Goal: Answer question/provide support: Share knowledge or assist other users

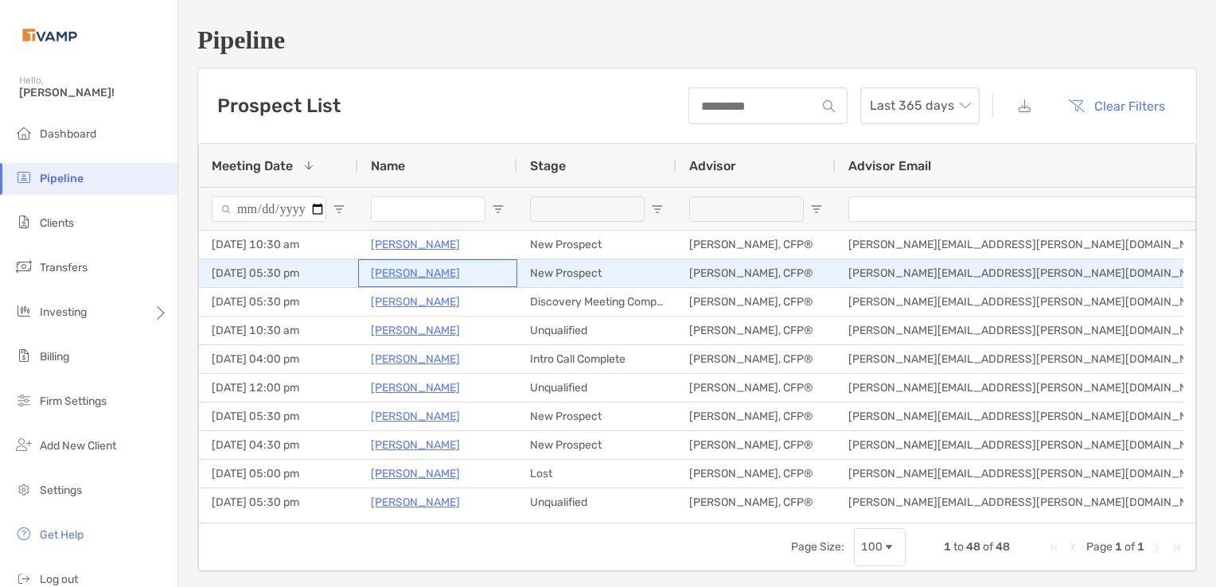
click at [420, 271] on p "[PERSON_NAME]" at bounding box center [415, 273] width 89 height 20
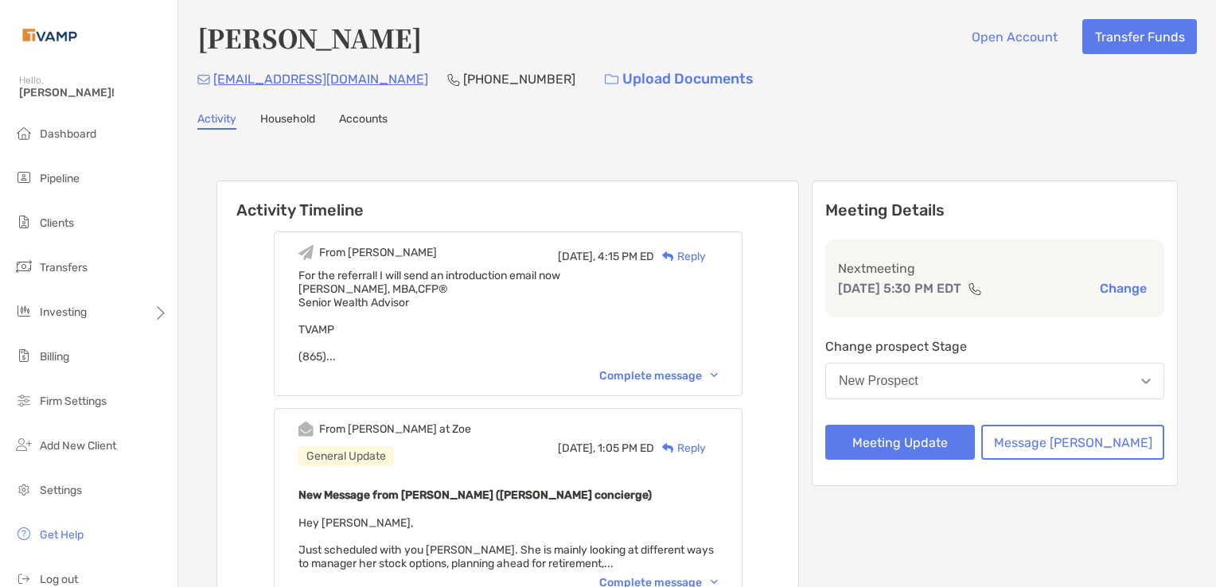
click at [420, 271] on span "For the referral! I will send an introduction email now Melissa Mijares, MBA, C…" at bounding box center [507, 316] width 419 height 95
click at [745, 81] on div "janellerattray@gmail.com (978) 660-9129 Upload Documents" at bounding box center [696, 79] width 999 height 34
click at [1088, 445] on button "Message Zoe" at bounding box center [1072, 442] width 183 height 35
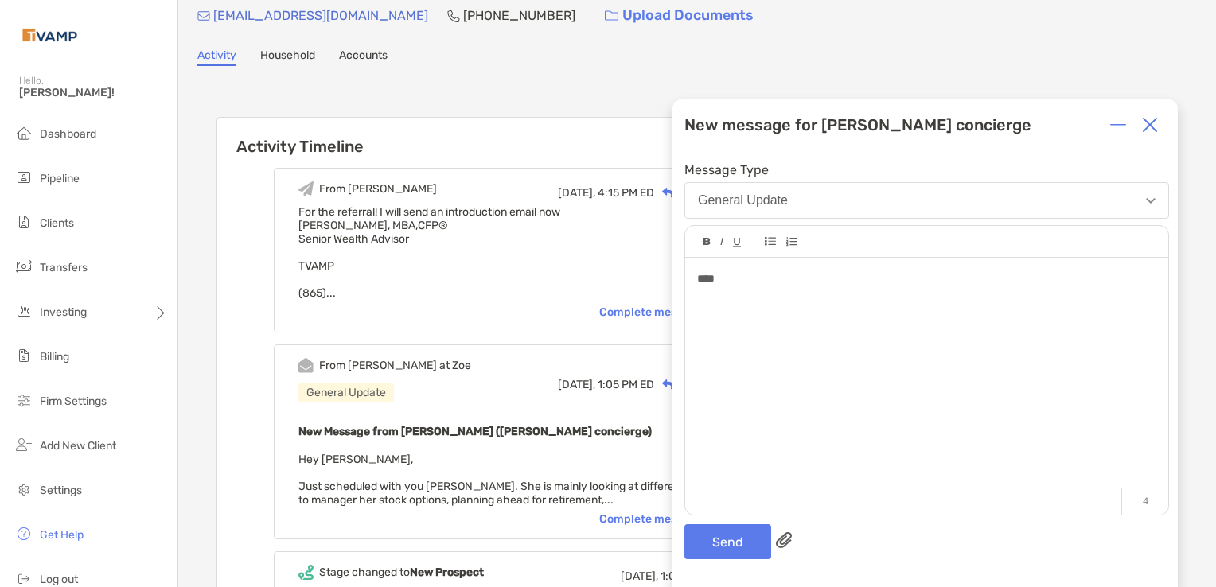
scroll to position [57, 0]
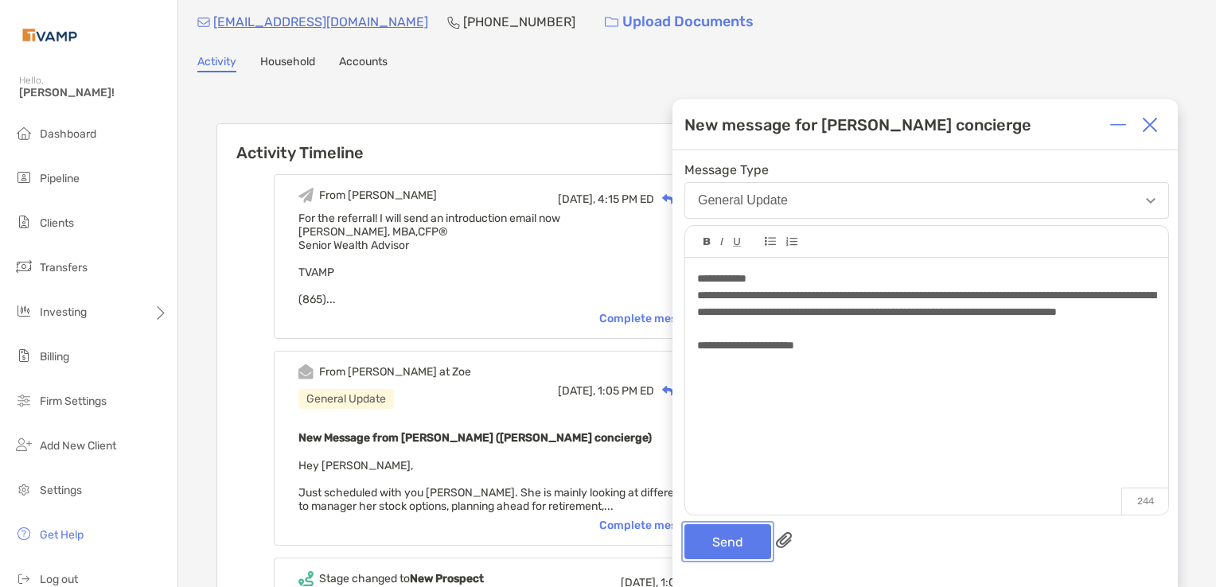
click at [715, 539] on button "Send" at bounding box center [727, 541] width 87 height 35
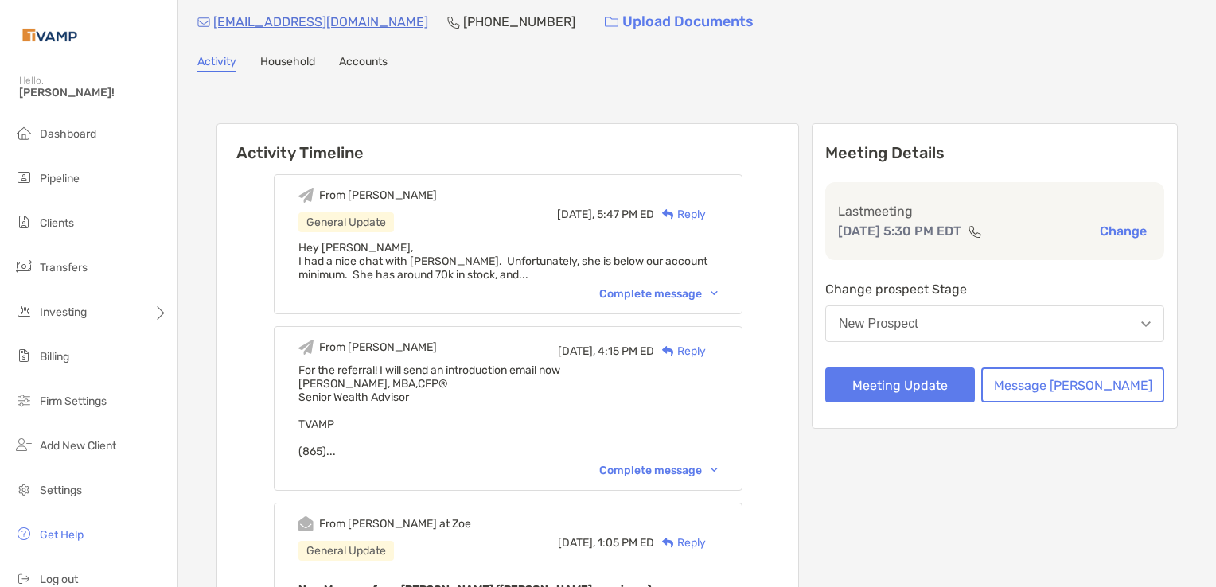
click at [1007, 328] on button "New Prospect" at bounding box center [994, 324] width 339 height 37
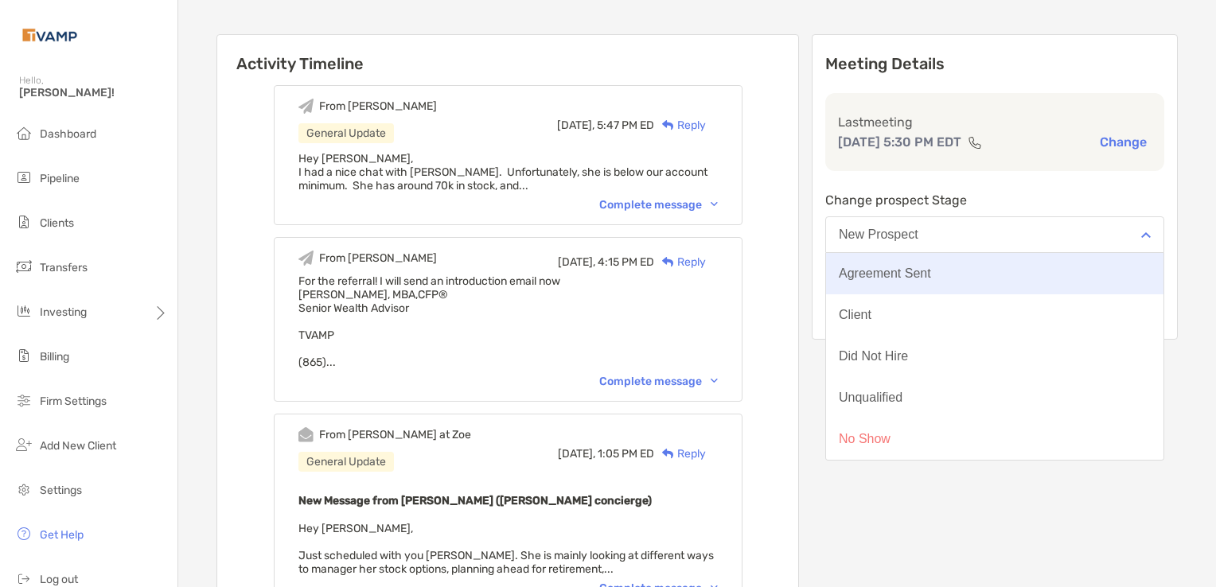
scroll to position [149, 0]
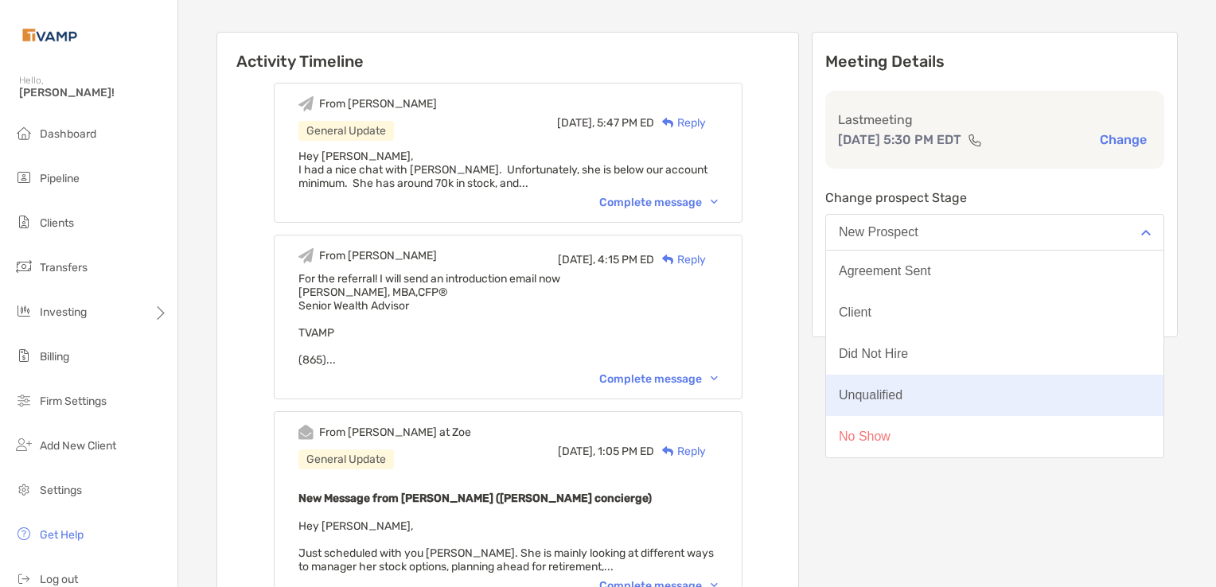
click at [902, 394] on div "Unqualified" at bounding box center [871, 395] width 64 height 14
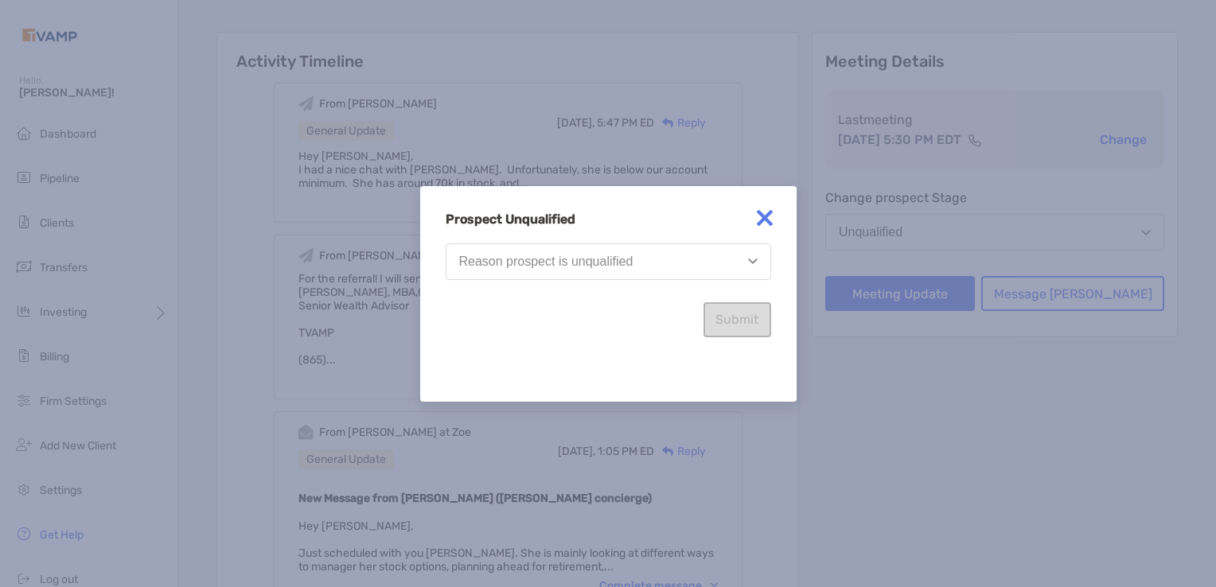
click at [602, 259] on div "Reason prospect is unqualified" at bounding box center [546, 262] width 174 height 14
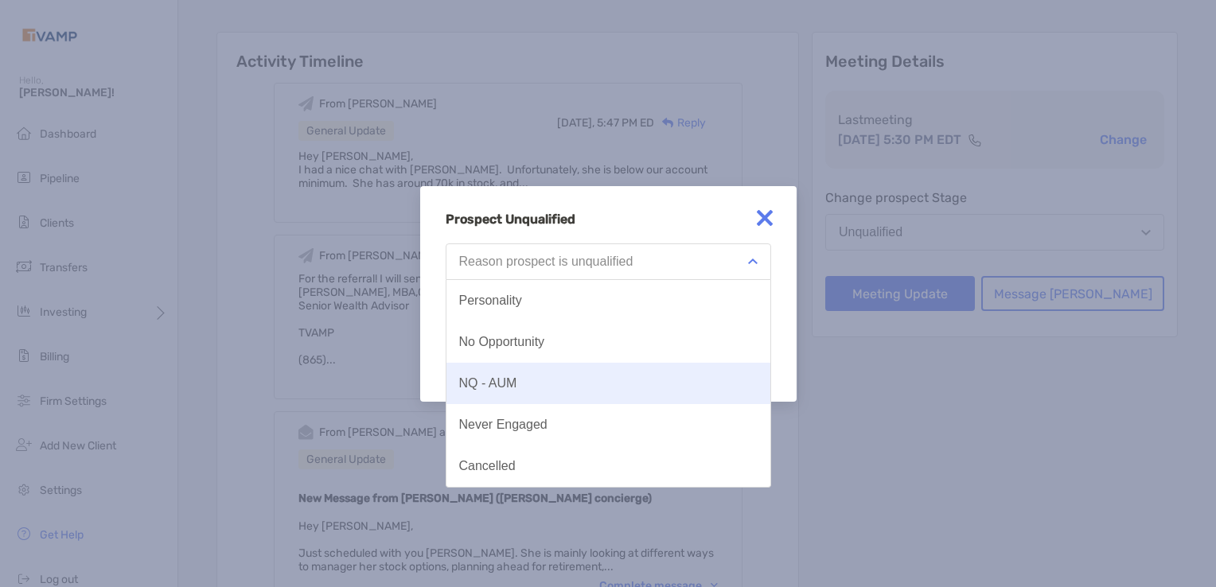
click at [520, 377] on button "NQ - AUM" at bounding box center [608, 383] width 324 height 41
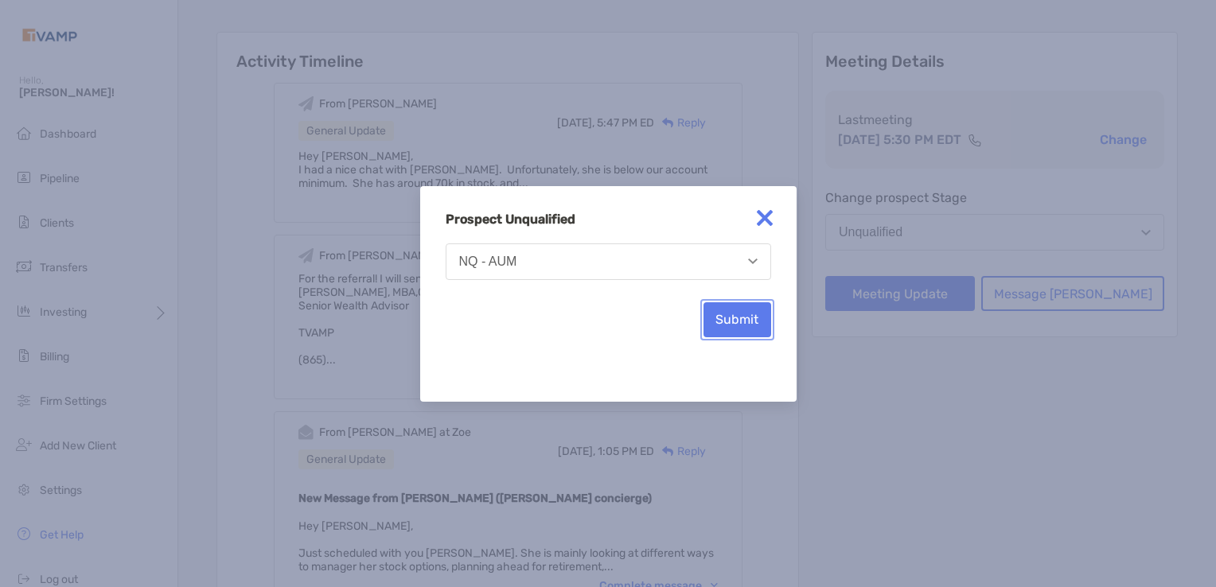
click at [732, 322] on button "Submit" at bounding box center [737, 319] width 68 height 35
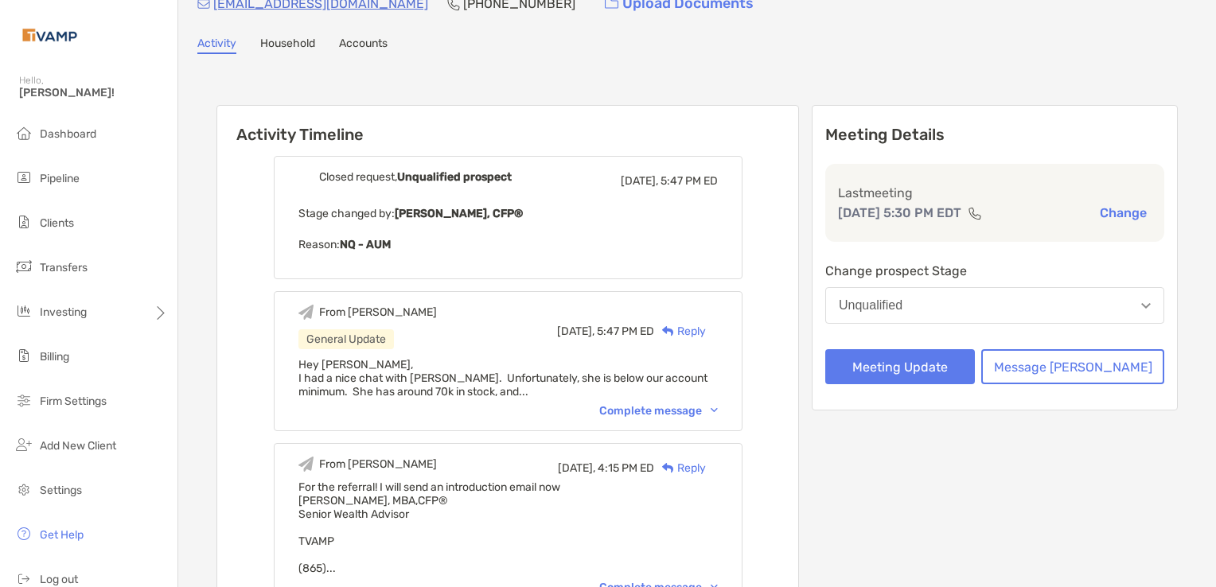
scroll to position [0, 0]
